Goal: Transaction & Acquisition: Purchase product/service

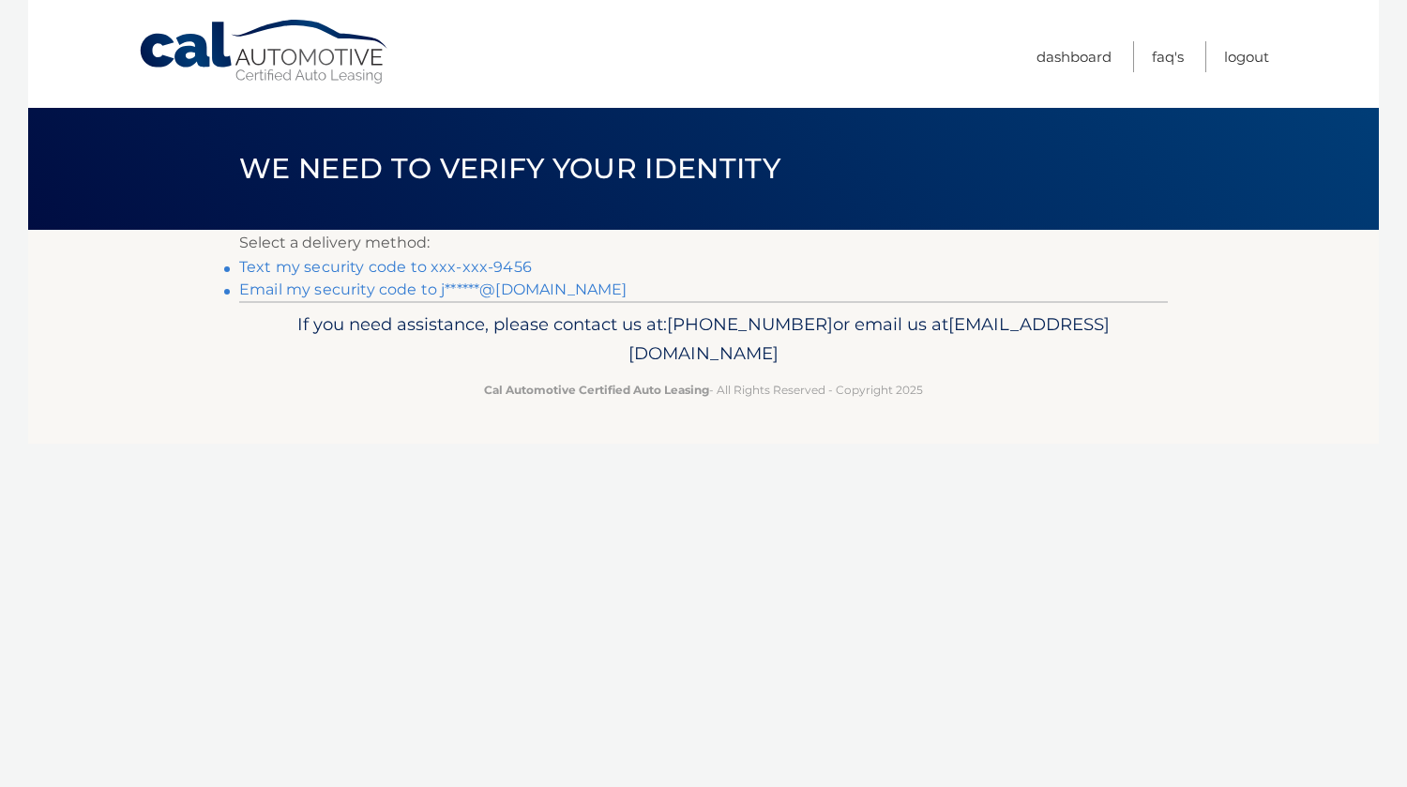
click at [406, 269] on link "Text my security code to xxx-xxx-9456" at bounding box center [385, 267] width 293 height 18
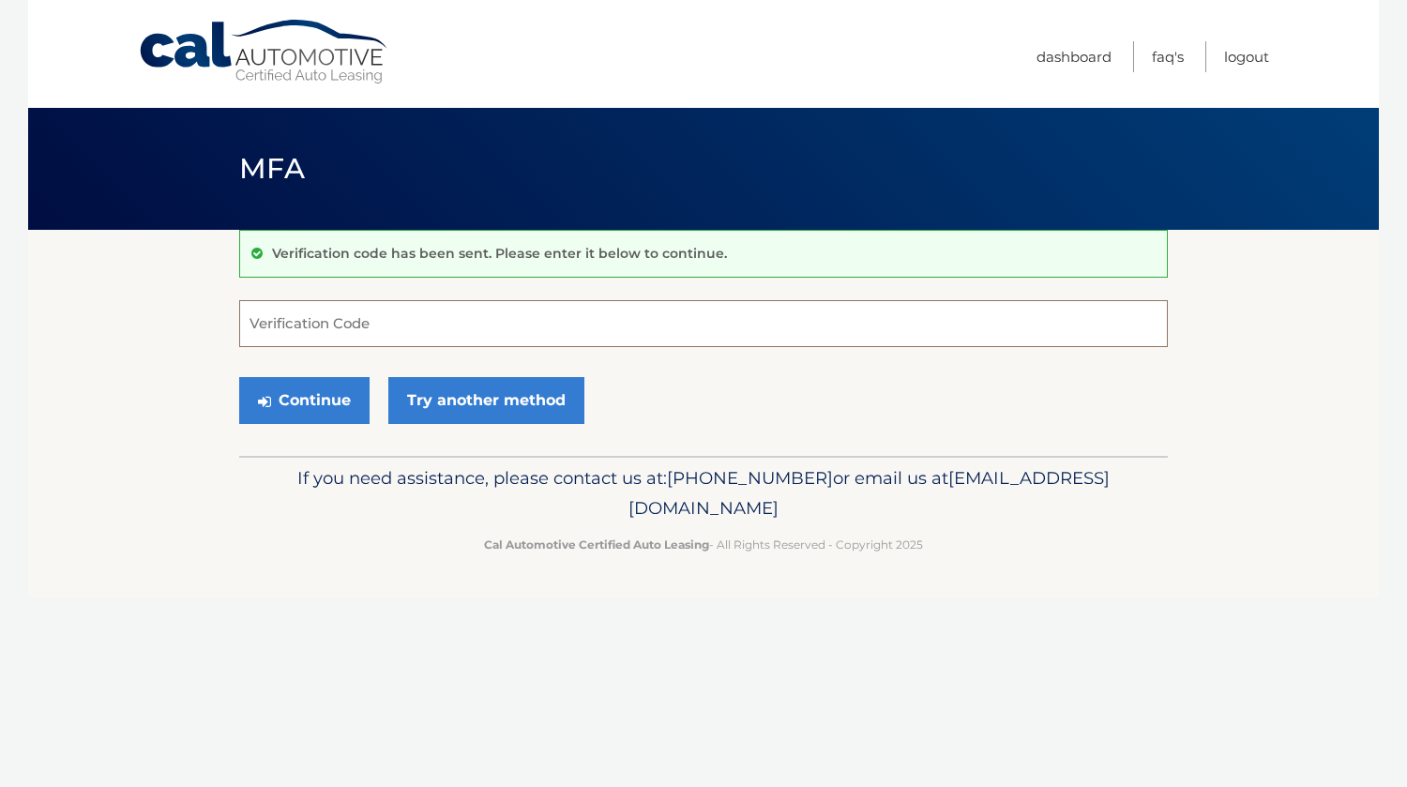
click at [384, 318] on input "Verification Code" at bounding box center [703, 323] width 929 height 47
type input "767848"
click at [323, 387] on button "Continue" at bounding box center [304, 400] width 130 height 47
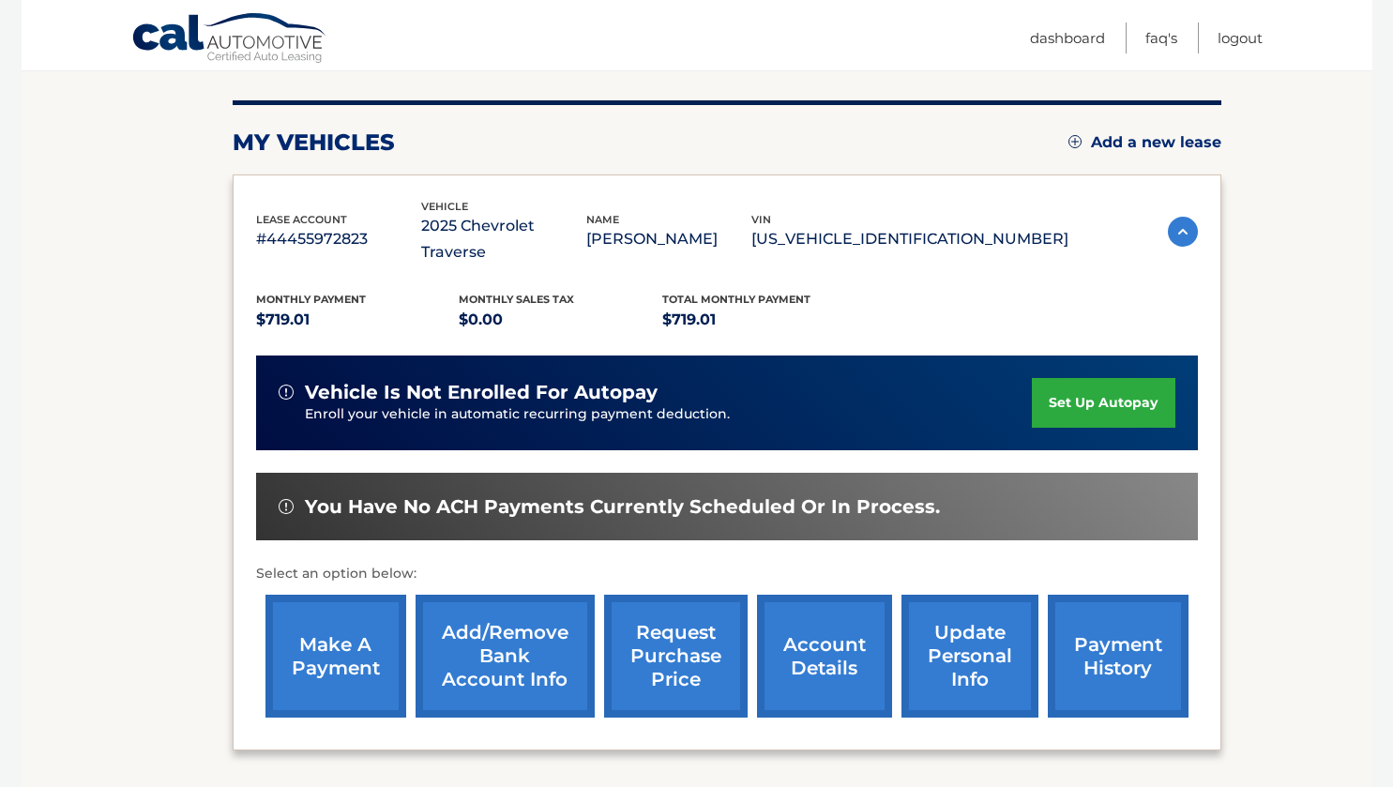
scroll to position [218, 0]
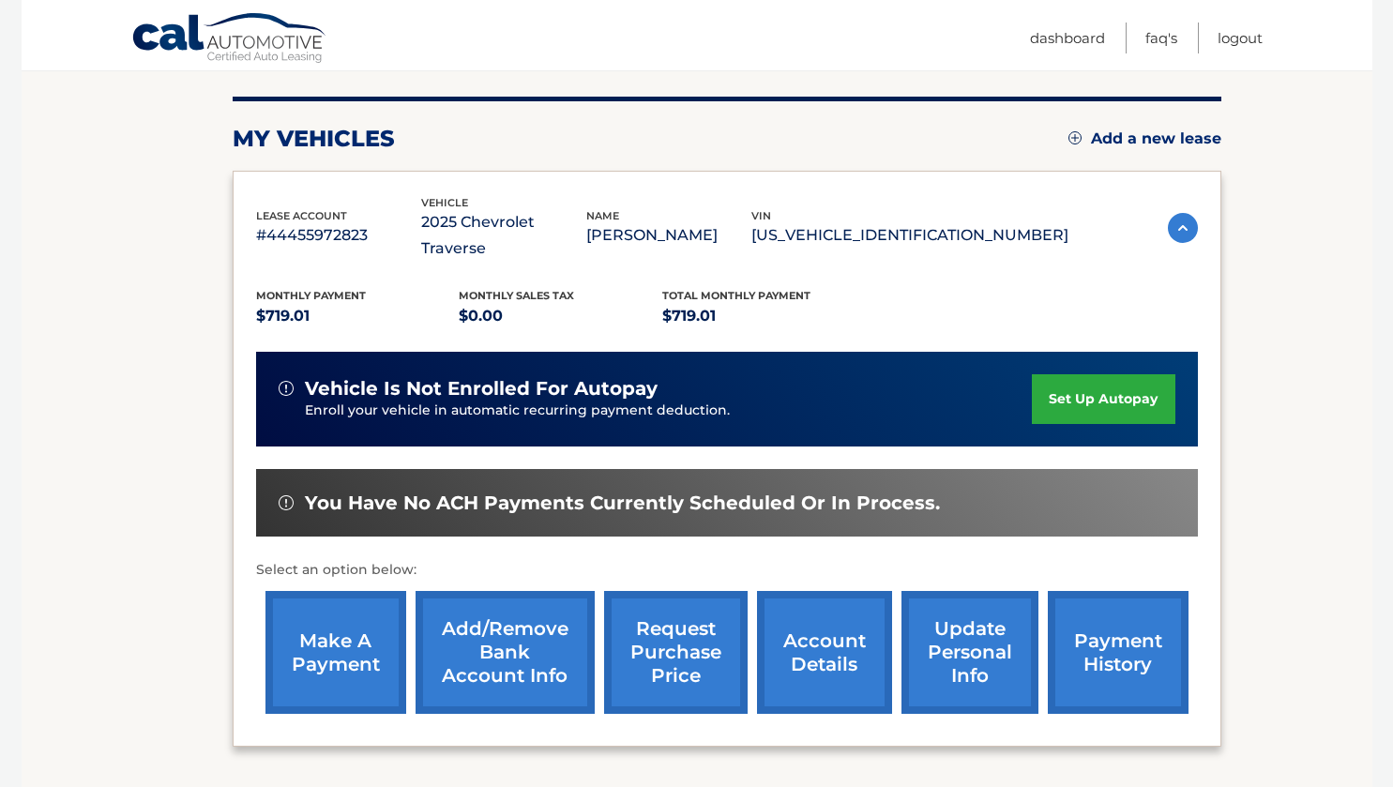
click at [319, 633] on link "make a payment" at bounding box center [336, 652] width 141 height 123
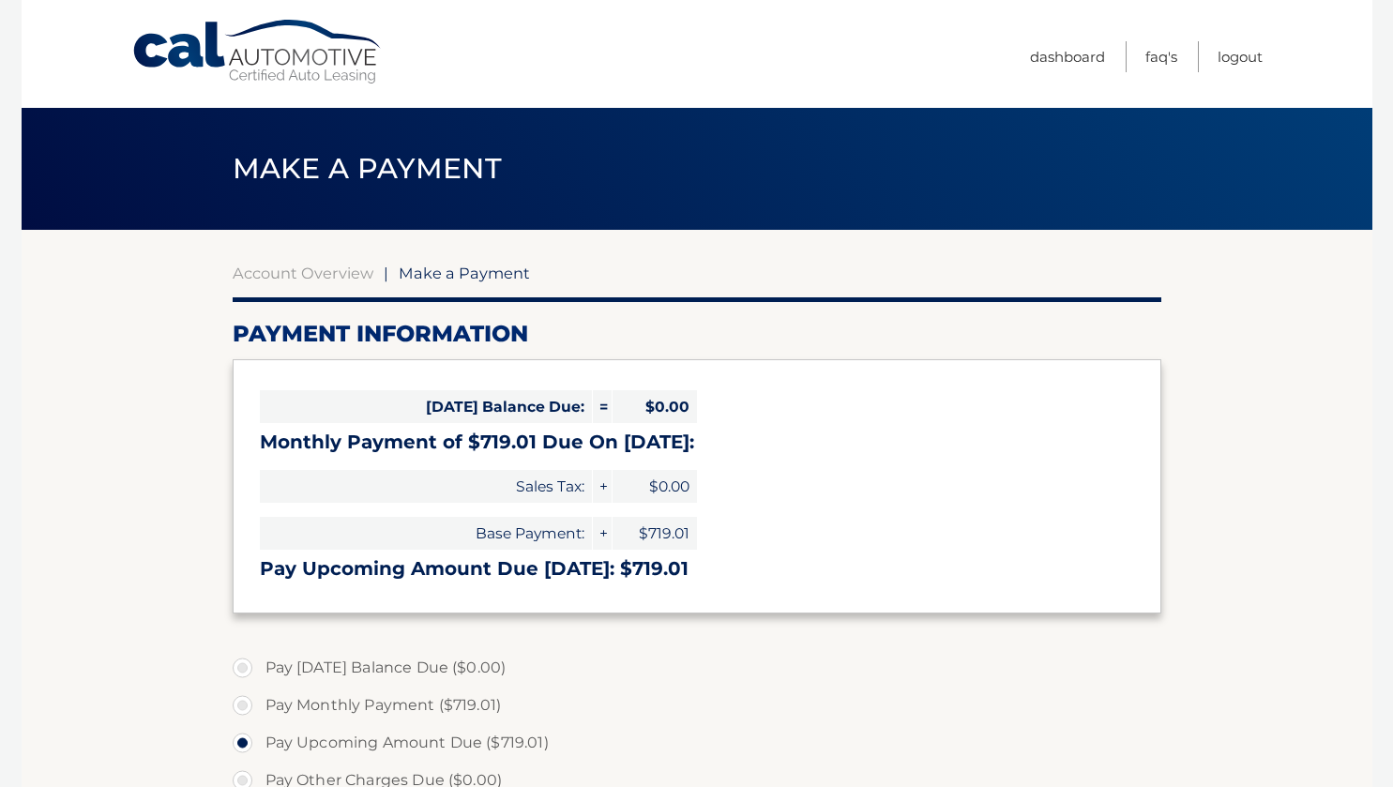
select select "MDMwYTAzODktNjY0MS00Mzk1LThlMjgtZmQzNjE3NDAzYTAy"
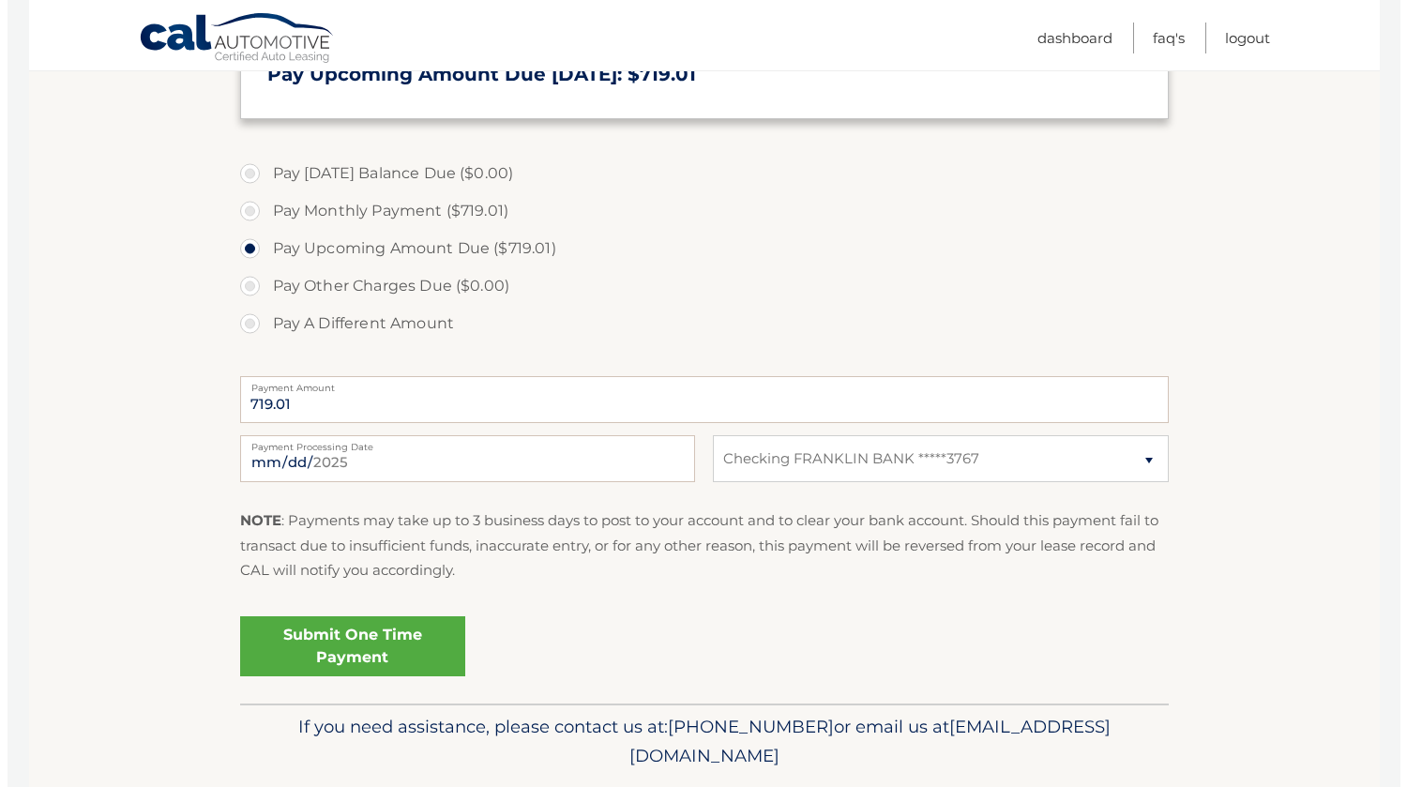
scroll to position [496, 0]
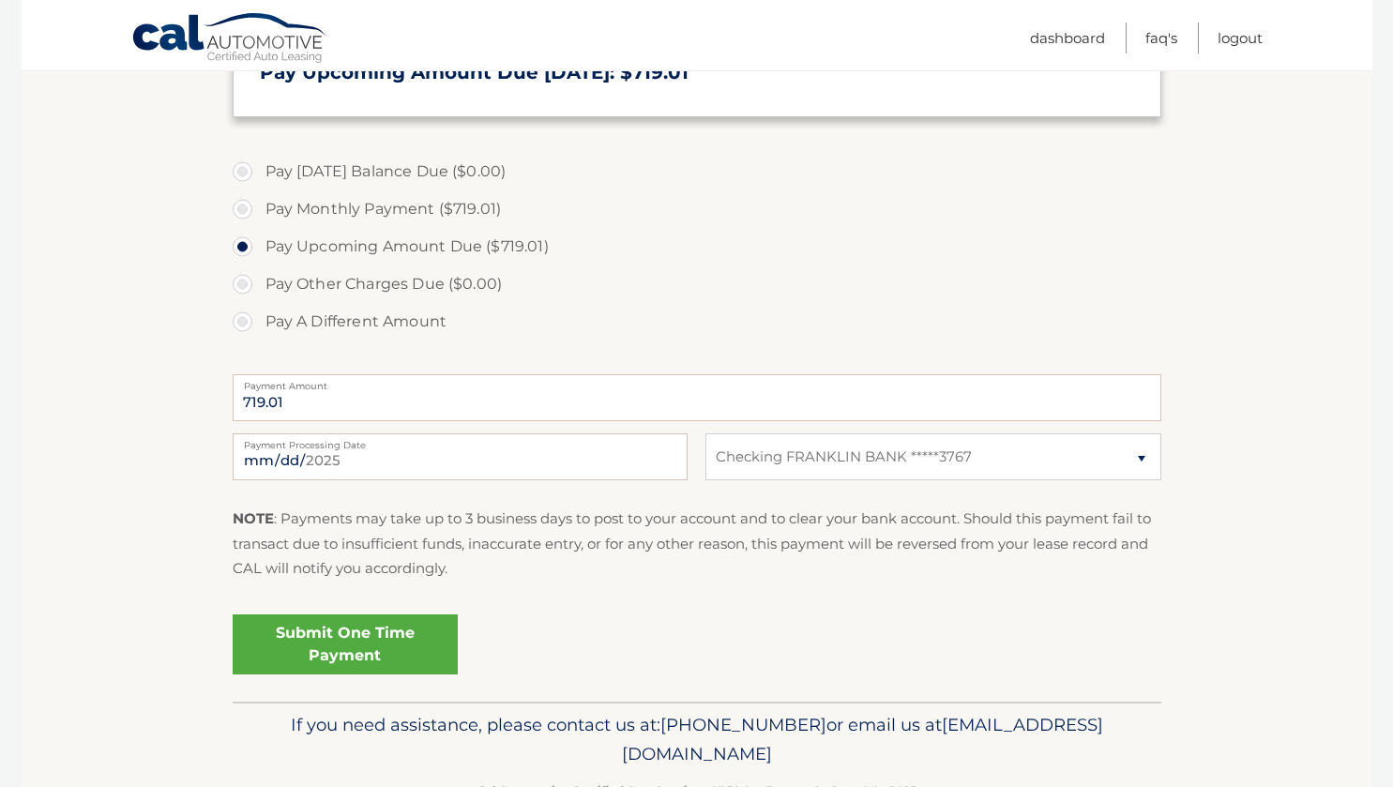
click at [387, 651] on link "Submit One Time Payment" at bounding box center [345, 645] width 225 height 60
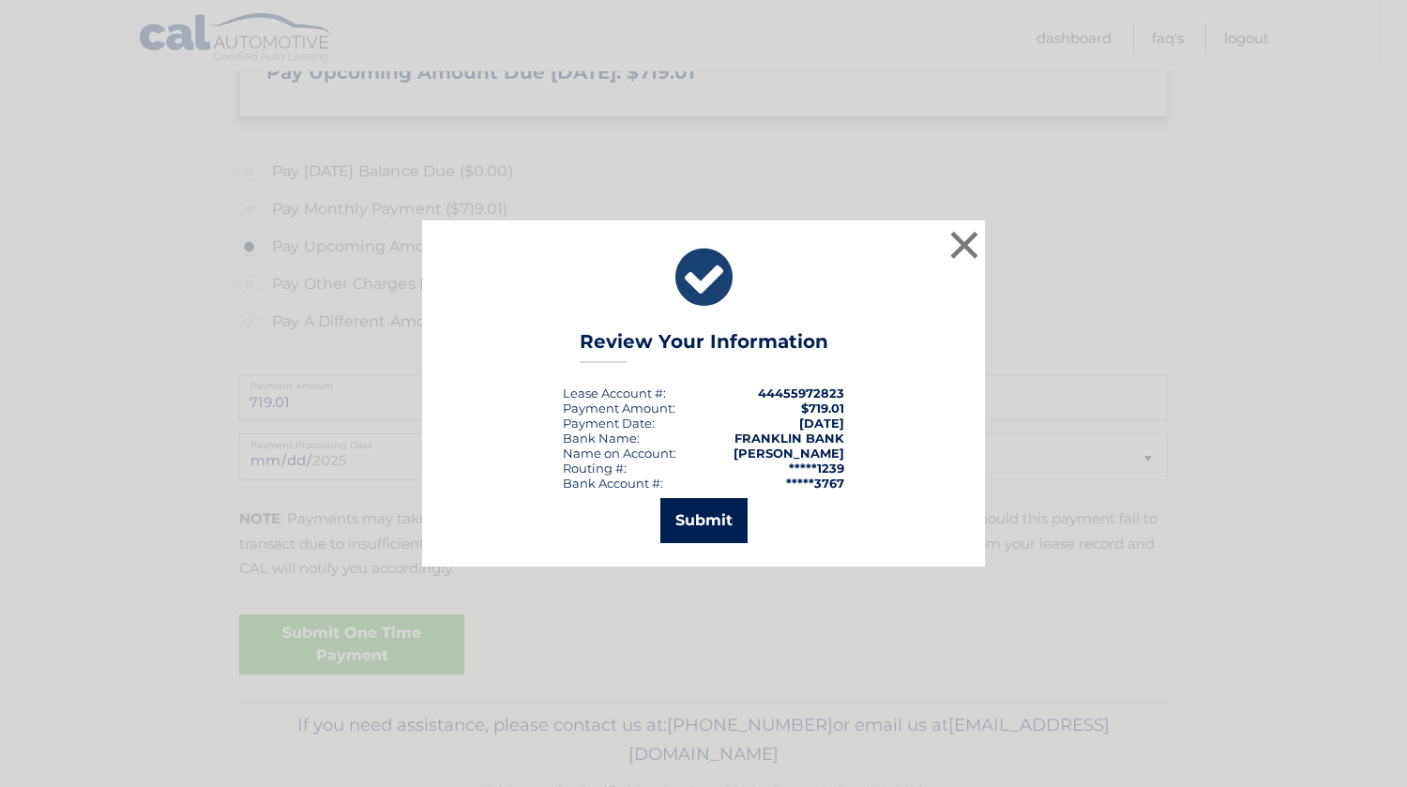
click at [698, 509] on button "Submit" at bounding box center [703, 520] width 87 height 45
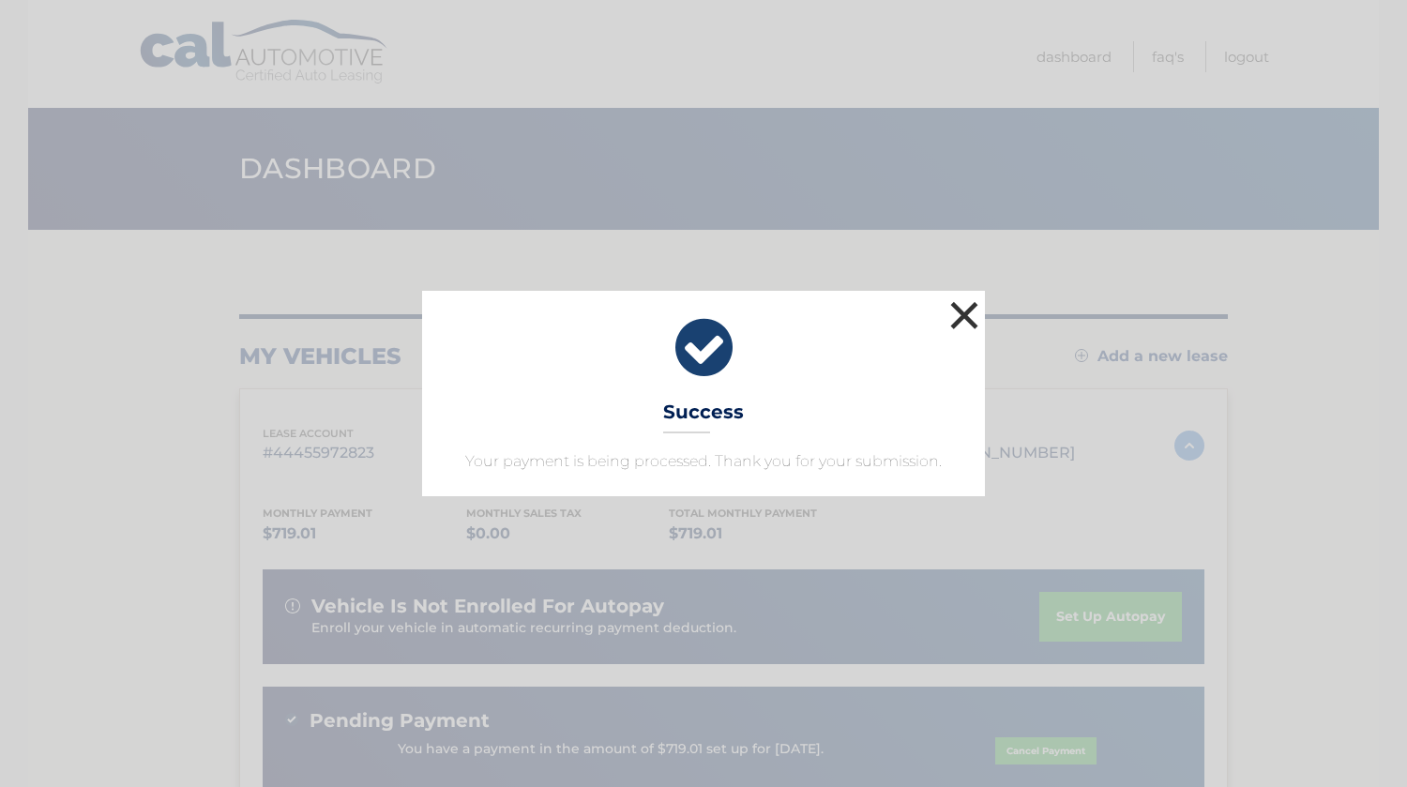
click at [962, 323] on button "×" at bounding box center [965, 315] width 38 height 38
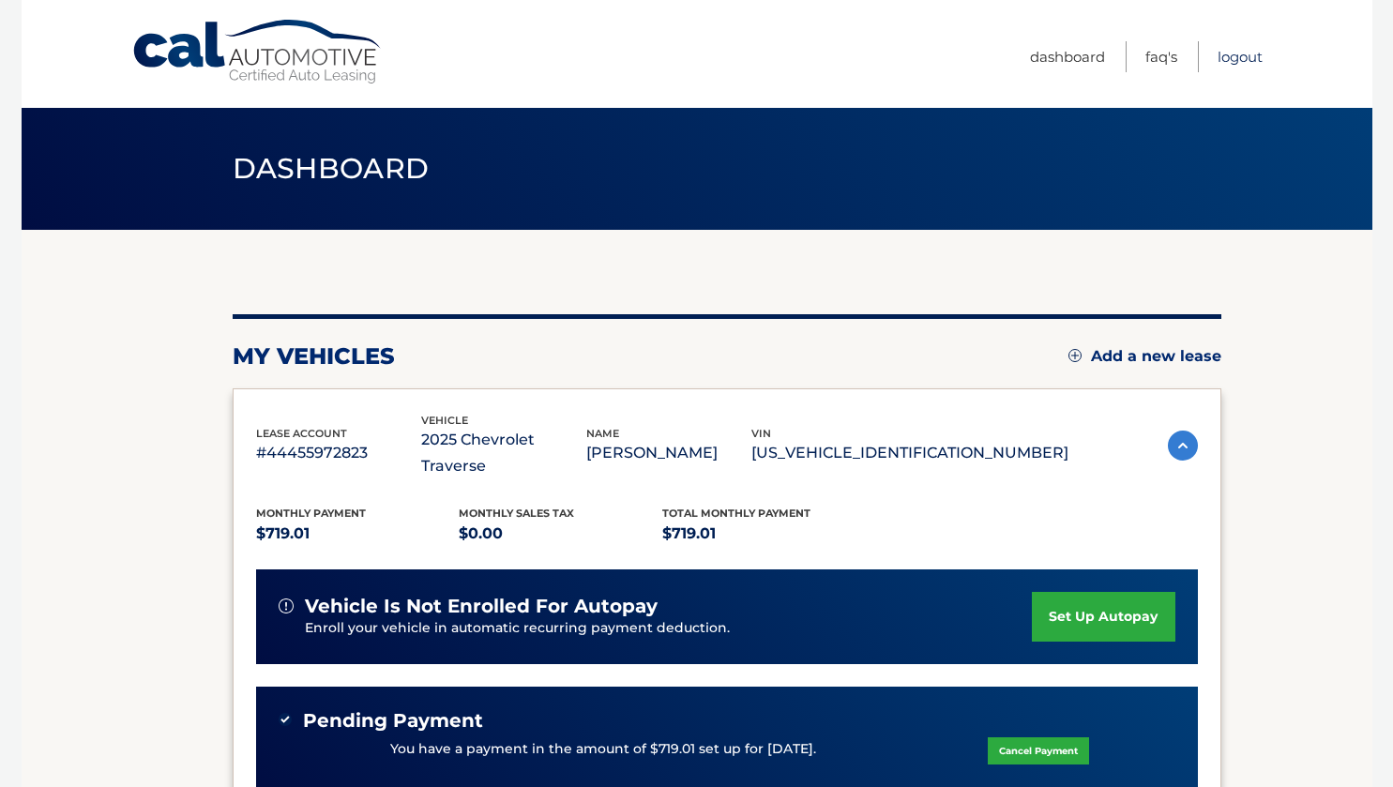
click at [1241, 64] on link "Logout" at bounding box center [1240, 56] width 45 height 31
